Goal: Task Accomplishment & Management: Manage account settings

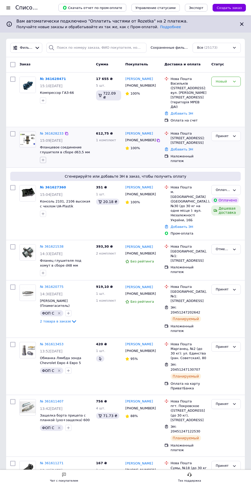
click at [43, 158] on icon "button" at bounding box center [43, 159] width 3 height 3
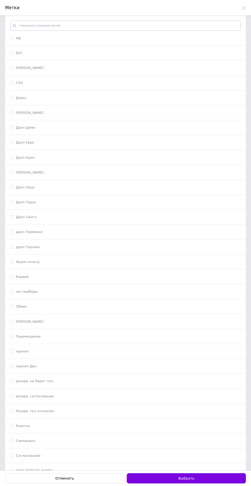
scroll to position [48, 0]
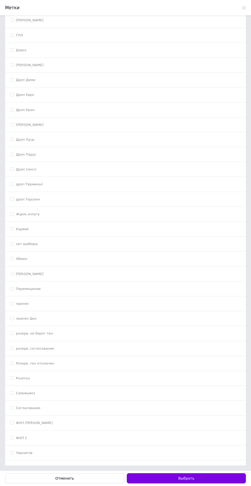
click at [86, 438] on div "ФОП С" at bounding box center [125, 438] width 231 height 5
checkbox input "true"
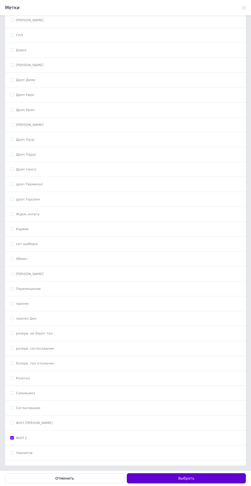
click at [216, 481] on button "Выбрать" at bounding box center [186, 478] width 119 height 10
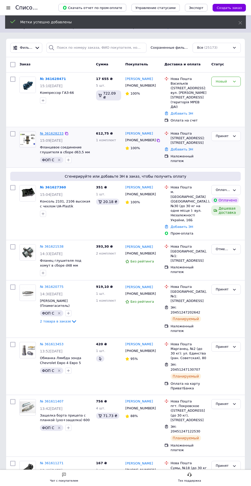
click at [50, 131] on link "№ 361628233" at bounding box center [52, 133] width 24 height 4
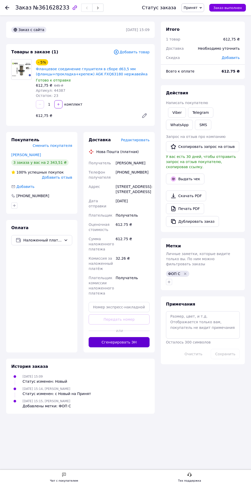
click at [130, 347] on button "Сгенерировать ЭН" at bounding box center [119, 342] width 61 height 10
